Goal: Task Accomplishment & Management: Manage account settings

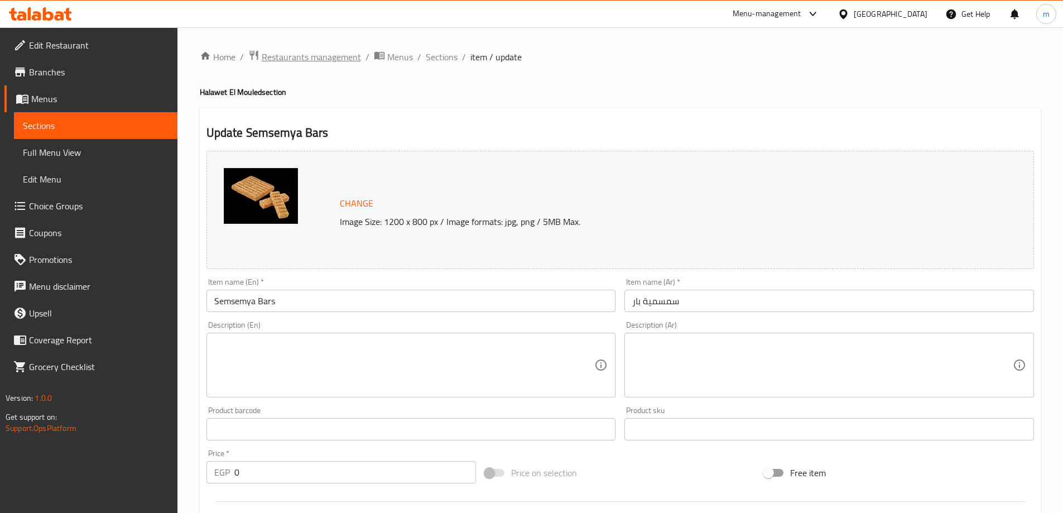
click at [316, 62] on span "Restaurants management" at bounding box center [311, 56] width 99 height 13
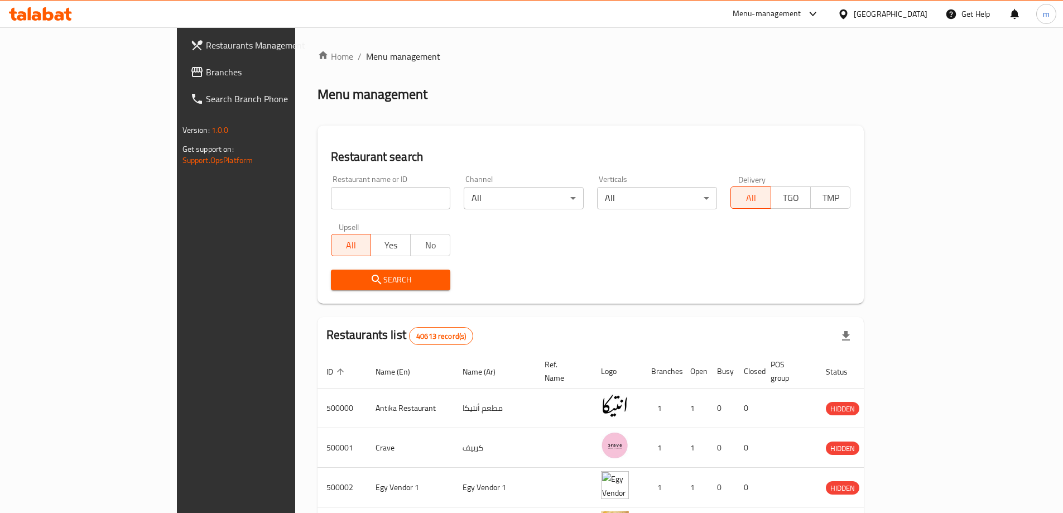
click at [181, 80] on link "Branches" at bounding box center [267, 72] width 173 height 27
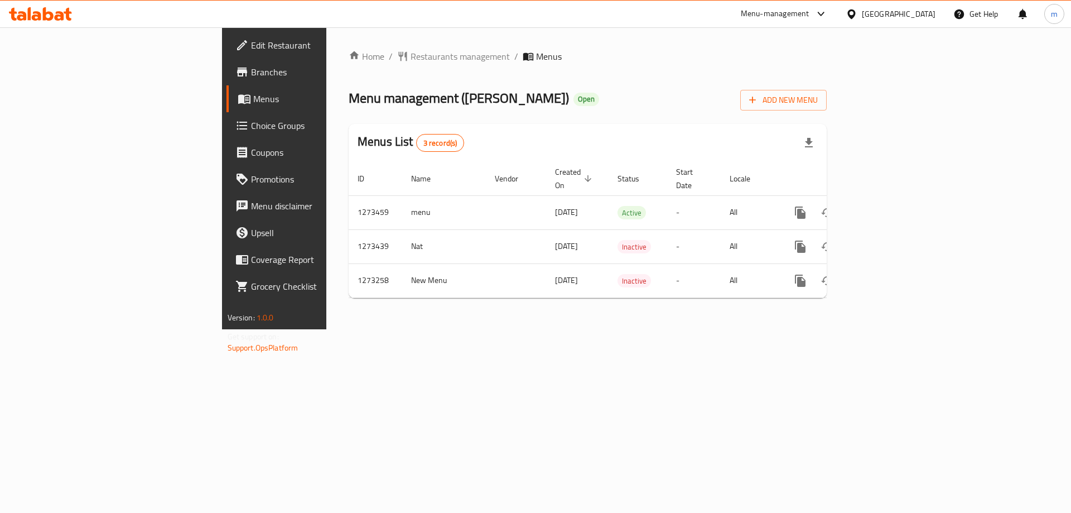
click at [227, 138] on link "Choice Groups" at bounding box center [314, 125] width 175 height 27
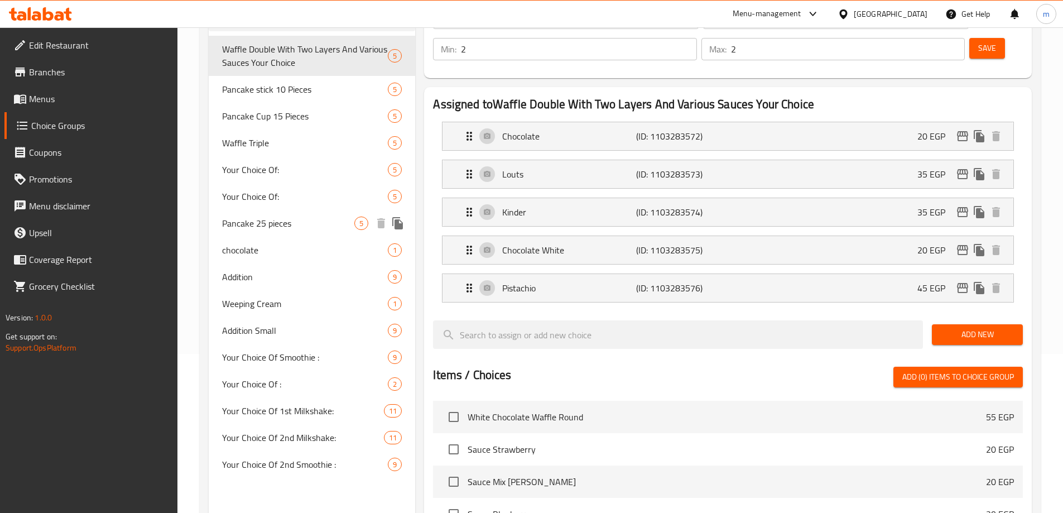
scroll to position [167, 0]
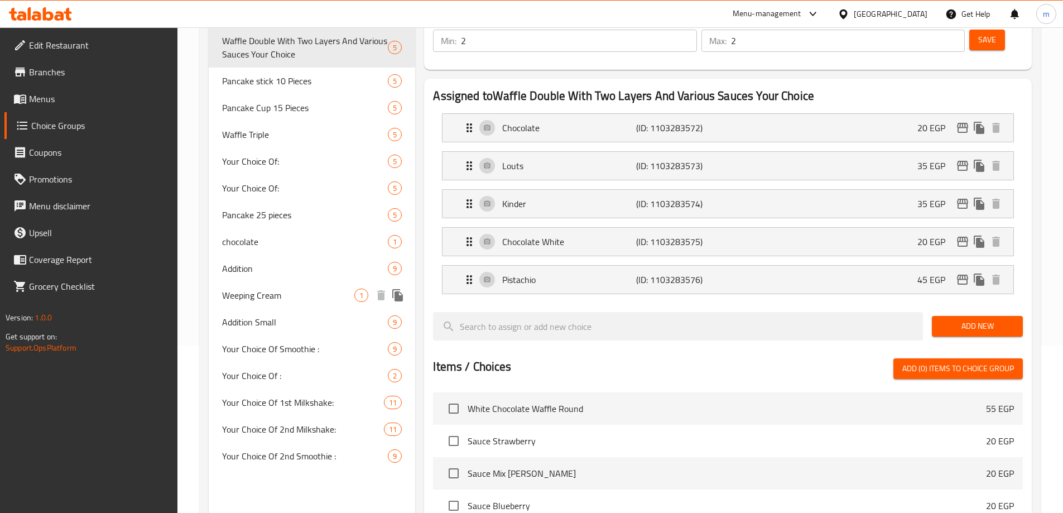
click at [275, 294] on span "Weeping Cream" at bounding box center [288, 295] width 133 height 13
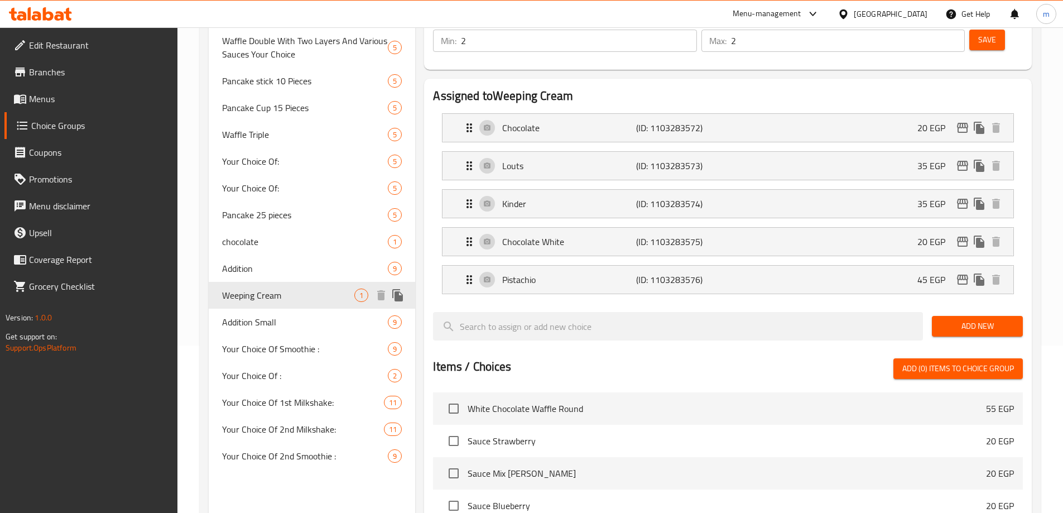
type input "Weeping Cream"
type input "كريم شانتية"
type input "0"
type input "1"
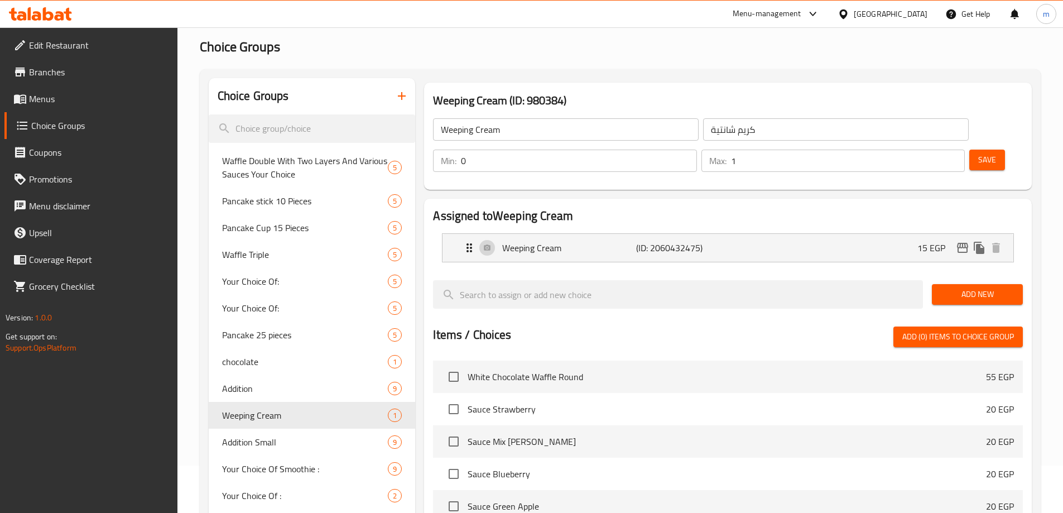
scroll to position [0, 0]
